Goal: Task Accomplishment & Management: Manage account settings

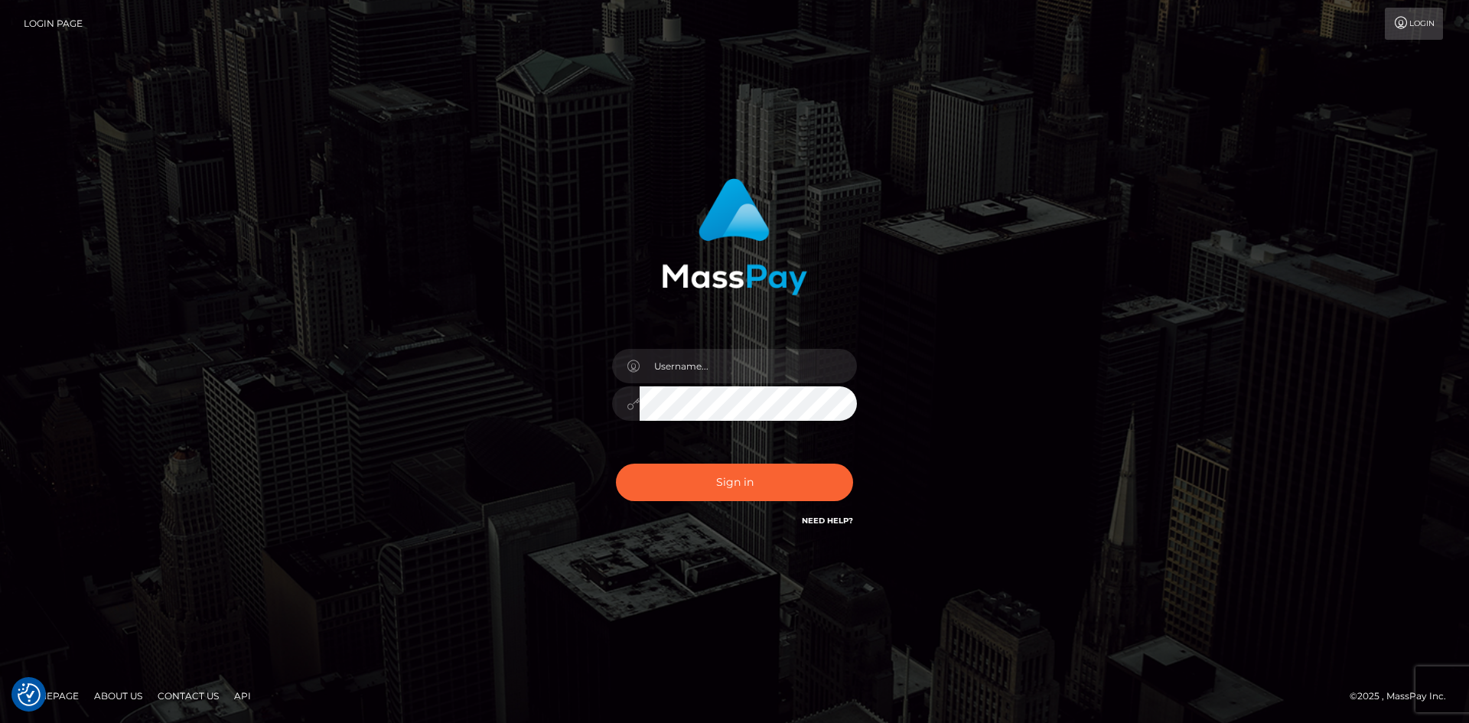
click at [529, 367] on div at bounding box center [734, 361] width 425 height 389
click at [708, 373] on input "text" at bounding box center [747, 366] width 217 height 34
type input "linden.fansocial"
click at [784, 476] on button "Sign in" at bounding box center [734, 482] width 237 height 37
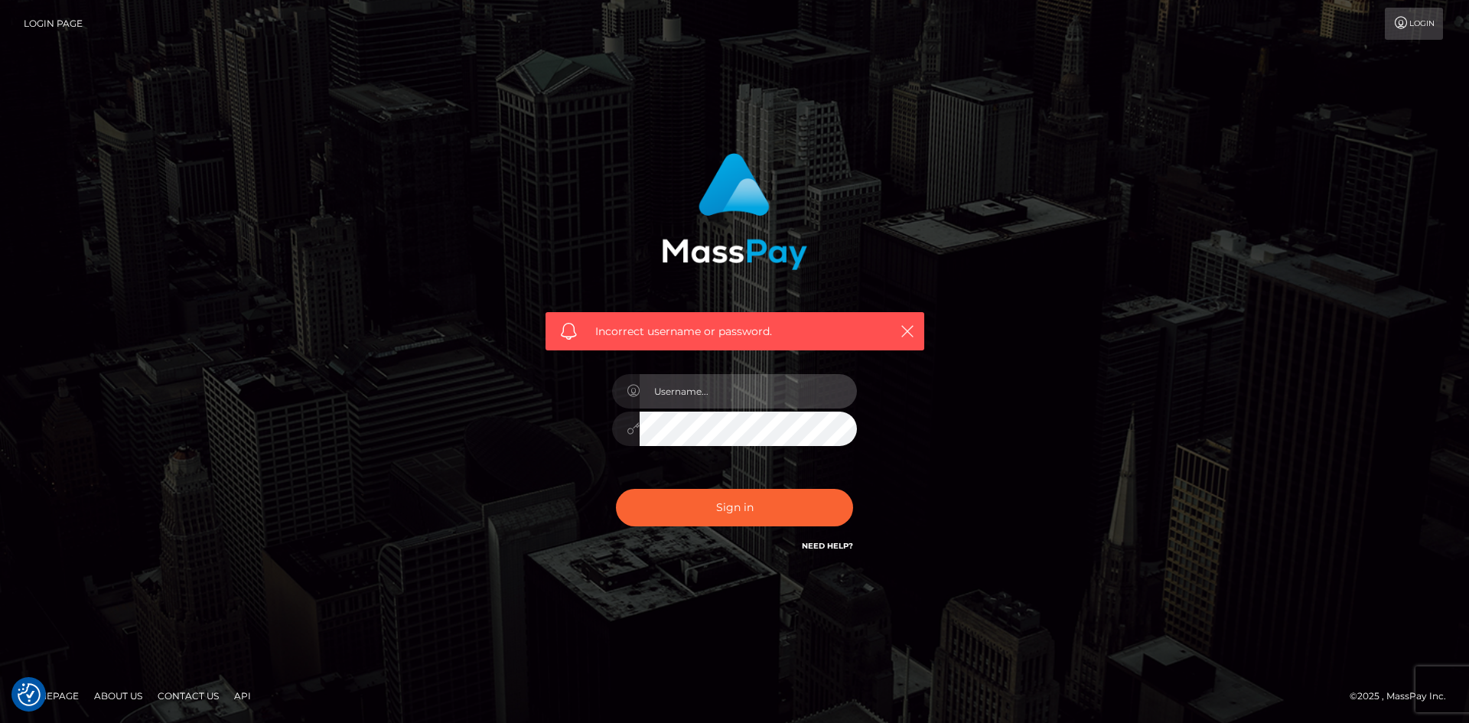
click at [724, 395] on input "text" at bounding box center [747, 391] width 217 height 34
type input "linden.fansocial"
